Goal: Find specific page/section: Locate a particular part of the current website

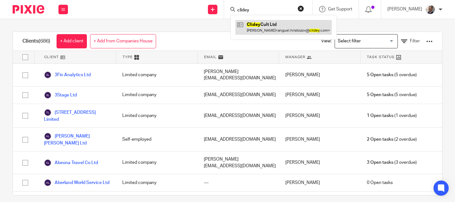
type input "clidey"
click at [275, 27] on link at bounding box center [284, 27] width 96 height 15
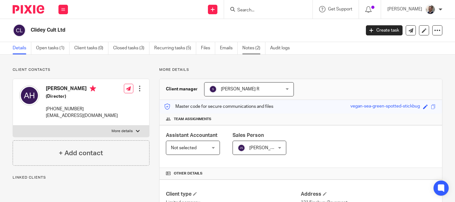
click at [254, 48] on link "Notes (2)" at bounding box center [254, 48] width 23 height 12
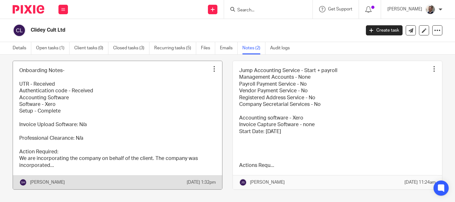
scroll to position [35, 0]
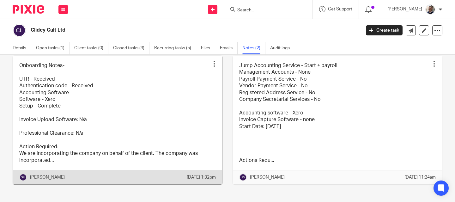
click at [170, 126] on link at bounding box center [117, 120] width 209 height 129
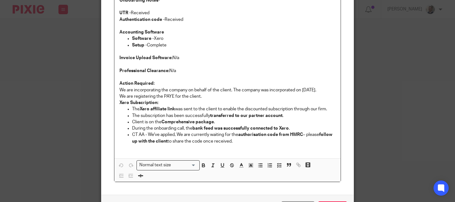
scroll to position [72, 0]
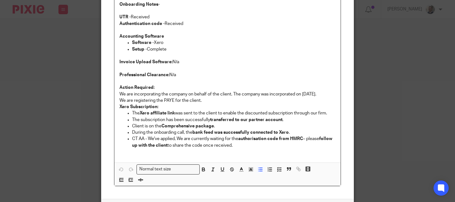
click at [249, 147] on p "CT AA - We've applied, We are currently waiting for the authorisation code from…" at bounding box center [234, 142] width 204 height 13
